Goal: Obtain resource: Download file/media

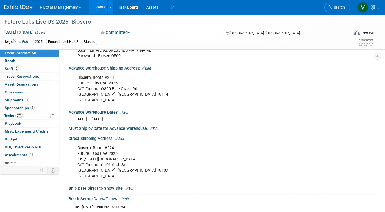
click at [100, 6] on link "Events" at bounding box center [99, 7] width 21 height 14
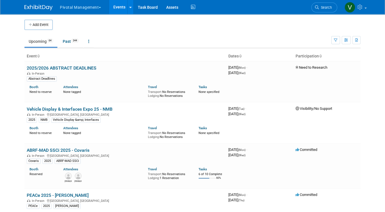
scroll to position [1284, 0]
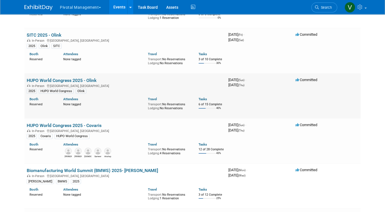
click at [67, 83] on link "HUPO World Congress 2025 - Olink" at bounding box center [62, 80] width 70 height 5
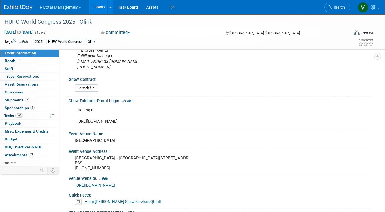
scroll to position [612, 0]
click at [179, 119] on div "No Login https://robinsonevents.ca/rd_ek_kit/1736875675973x182303177272459260?e…" at bounding box center [193, 116] width 241 height 22
copy div "https://robinsonevents.ca/rd_ek_kit/1736875675973x182303177272459260?event=1736…"
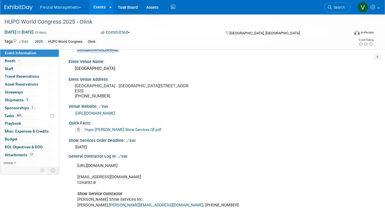
scroll to position [686, 0]
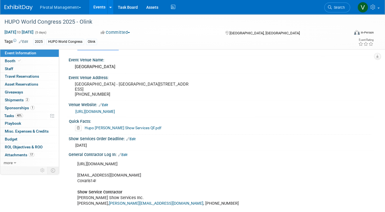
click at [148, 130] on link "Hupo WC Robinson Show Services QF.pdf" at bounding box center [123, 127] width 77 height 4
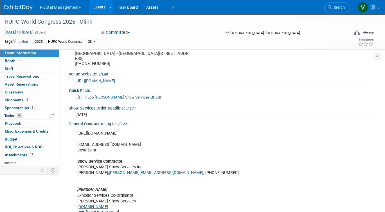
scroll to position [719, 0]
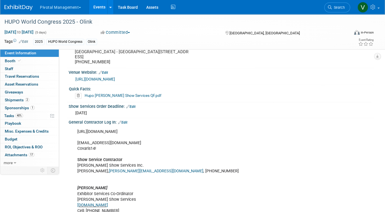
click at [124, 135] on div "https://robinsonevents.ca/rd_ek_kit/1736875675973x182303177272459260?event=1736…" at bounding box center [193, 174] width 241 height 96
copy div "https://robinsonevents.ca/rd_ek_kit/1736875675973x182303177272459260?event=1736…"
